Goal: Transaction & Acquisition: Purchase product/service

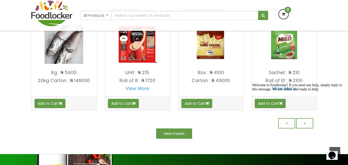
scroll to position [452, 0]
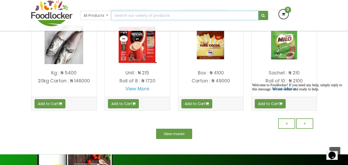
click at [133, 17] on input "text" at bounding box center [184, 15] width 147 height 9
type input "chicken leg"
click at [258, 11] on button "submit" at bounding box center [263, 15] width 10 height 9
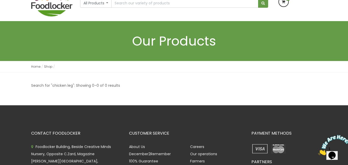
scroll to position [107, 0]
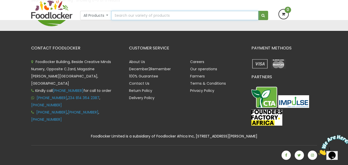
drag, startPoint x: 0, startPoint y: 0, endPoint x: 133, endPoint y: 17, distance: 134.4
click at [133, 17] on input "text" at bounding box center [184, 15] width 147 height 9
